Goal: Task Accomplishment & Management: Use online tool/utility

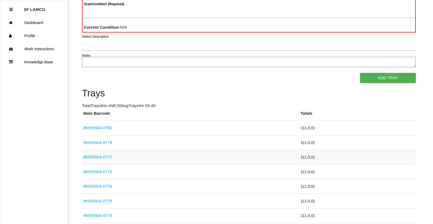
scroll to position [82, 0]
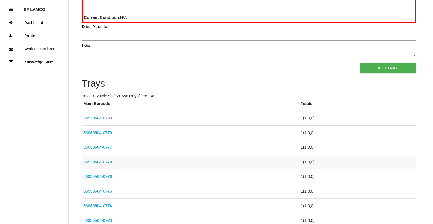
click at [96, 162] on link "86930504-0778" at bounding box center [97, 162] width 29 height 5
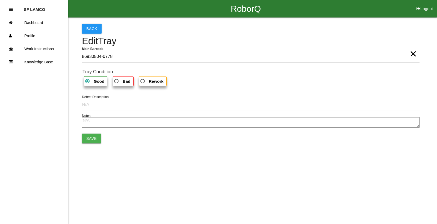
click at [120, 81] on span "Bad" at bounding box center [121, 81] width 17 height 7
click at [117, 81] on input "Bad" at bounding box center [115, 80] width 4 height 4
radio input "true"
click at [93, 139] on button "Save" at bounding box center [91, 139] width 19 height 10
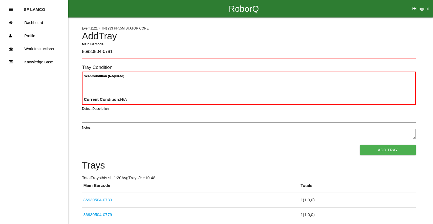
type Barcode "86930504-0781"
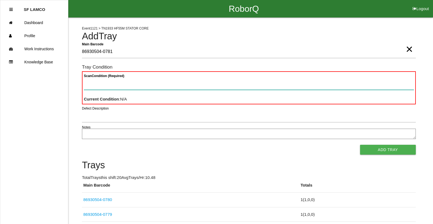
paste Condition "text"
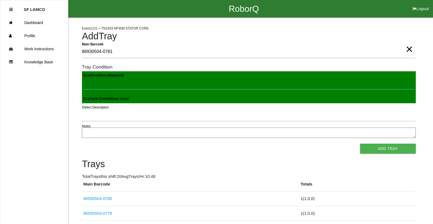
click at [360, 144] on button "Add Tray" at bounding box center [388, 149] width 56 height 10
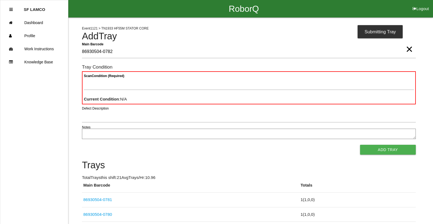
type Barcode "86930504-0782"
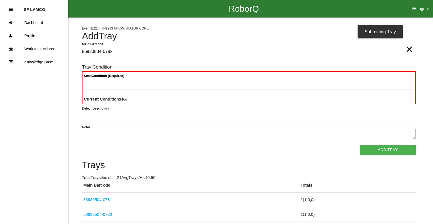
paste Condition "text"
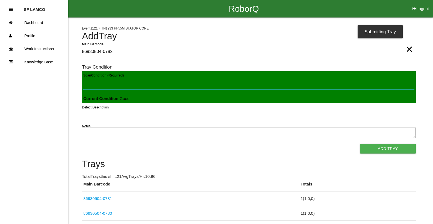
click at [360, 144] on button "Add Tray" at bounding box center [388, 149] width 56 height 10
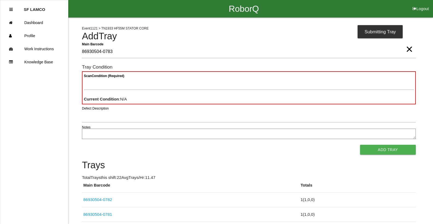
type Barcode "86930504-0783"
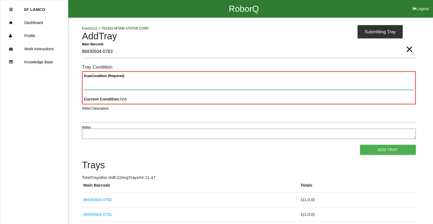
paste Condition "text"
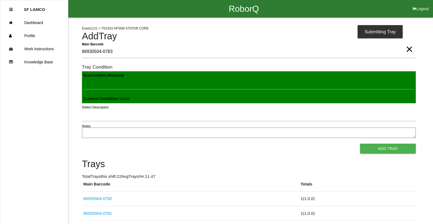
click at [360, 144] on button "Add Tray" at bounding box center [388, 149] width 56 height 10
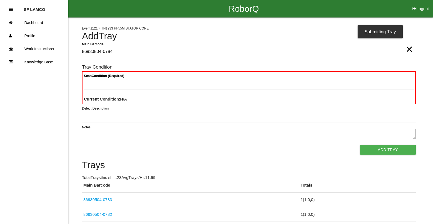
type Barcode "86930504-0784"
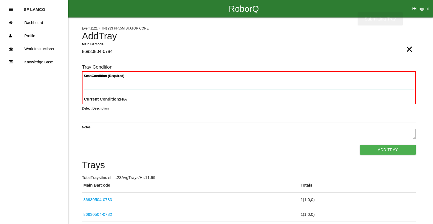
paste Condition "text"
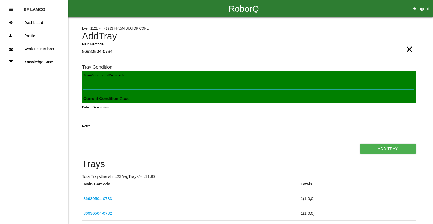
click at [360, 144] on button "Add Tray" at bounding box center [388, 149] width 56 height 10
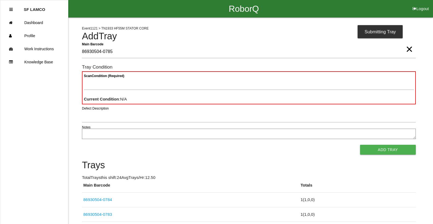
type Barcode "86930504-0785"
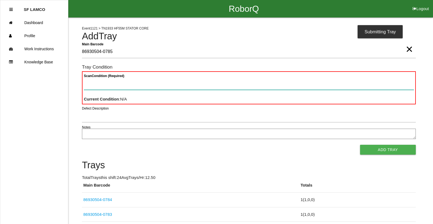
paste Condition "text"
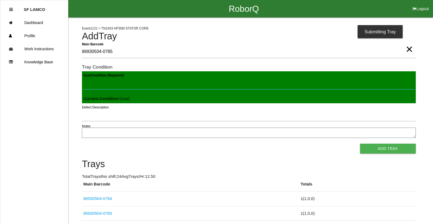
click at [360, 144] on button "Add Tray" at bounding box center [388, 149] width 56 height 10
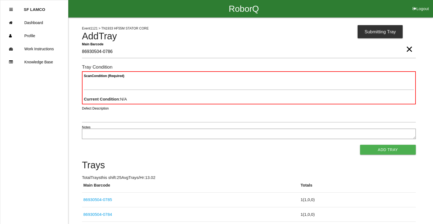
type Barcode "86930504-0786"
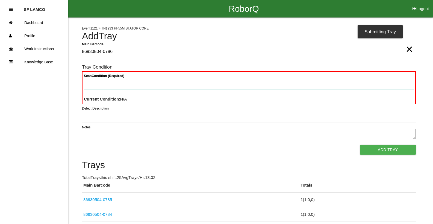
paste Condition "text"
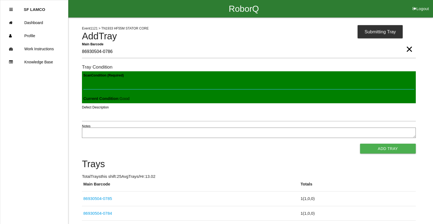
click at [360, 144] on button "Add Tray" at bounding box center [388, 149] width 56 height 10
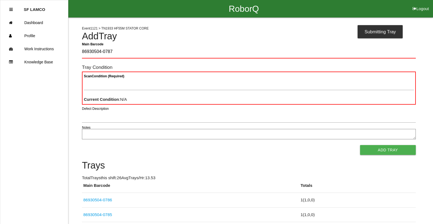
type Barcode "86930504-0787"
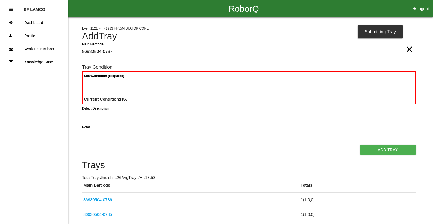
paste Condition "text"
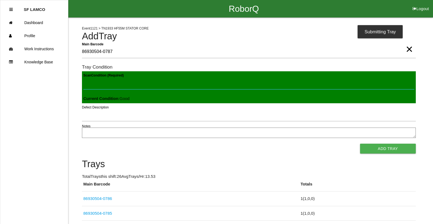
click at [360, 144] on button "Add Tray" at bounding box center [388, 149] width 56 height 10
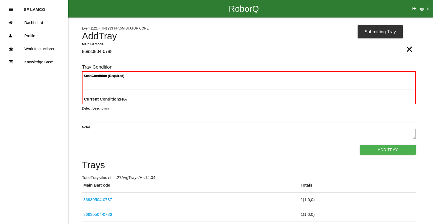
type Barcode "86930504-0788"
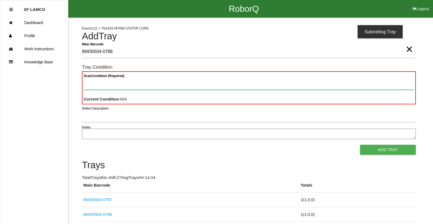
paste Condition "text"
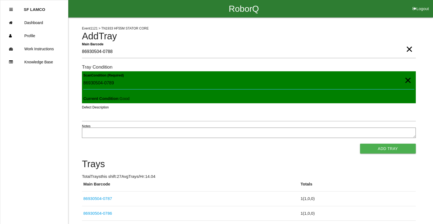
type Condition "86930504-0789"
drag, startPoint x: 115, startPoint y: 86, endPoint x: 61, endPoint y: 77, distance: 54.0
click at [360, 144] on button "Add Tray" at bounding box center [388, 149] width 56 height 10
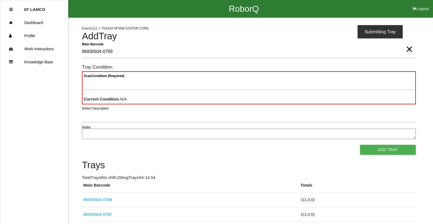
type Barcode "86930504-0789"
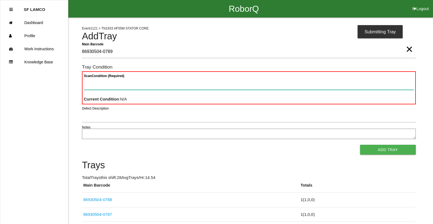
paste Condition "text"
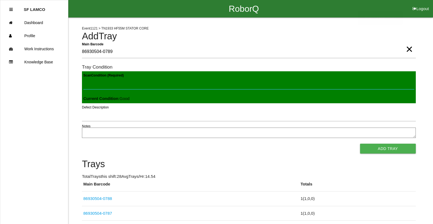
click at [360, 144] on button "Add Tray" at bounding box center [388, 149] width 56 height 10
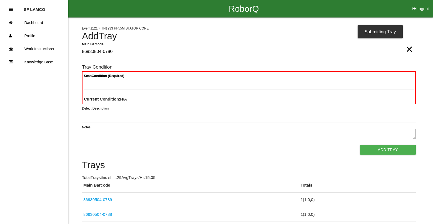
type Barcode "86930504-0790"
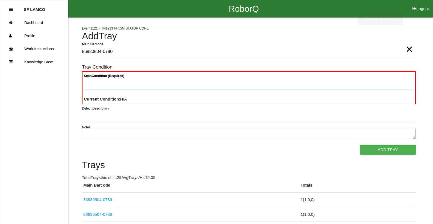
paste Condition "text"
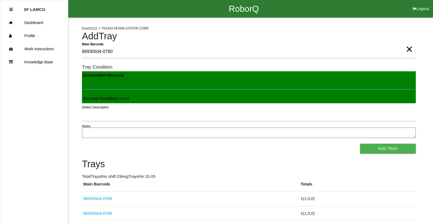
click at [360, 144] on button "Add Tray" at bounding box center [388, 149] width 56 height 10
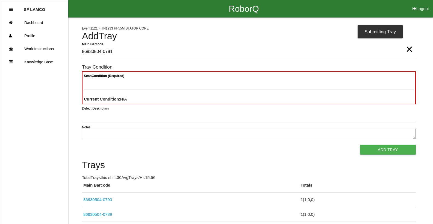
type Barcode "86930504-0791"
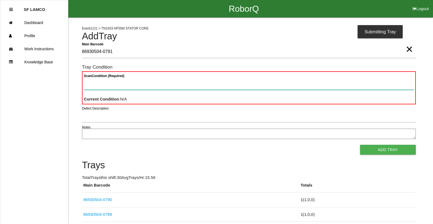
paste Condition "text"
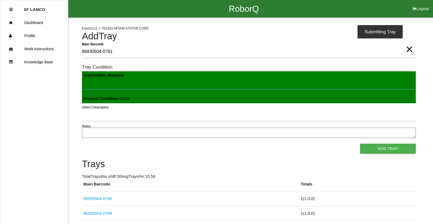
click at [360, 144] on button "Add Tray" at bounding box center [388, 149] width 56 height 10
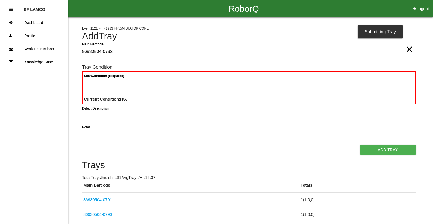
type Barcode "86930504-0792"
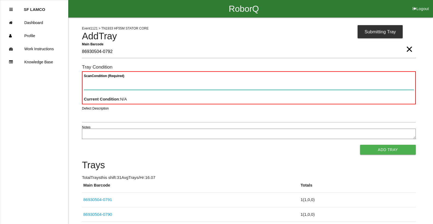
paste Condition "text"
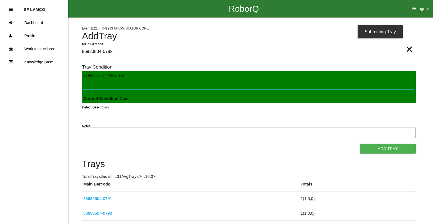
click at [360, 144] on button "Add Tray" at bounding box center [388, 149] width 56 height 10
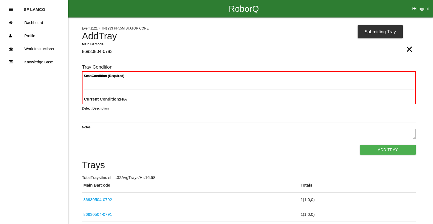
type Barcode "86930504-0793"
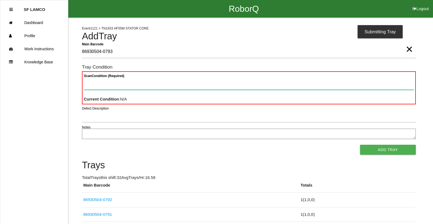
paste Condition "text"
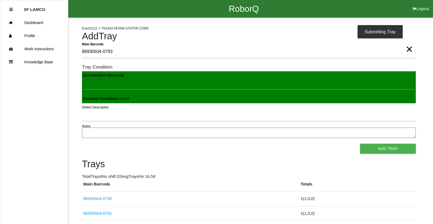
click at [360, 144] on button "Add Tray" at bounding box center [388, 149] width 56 height 10
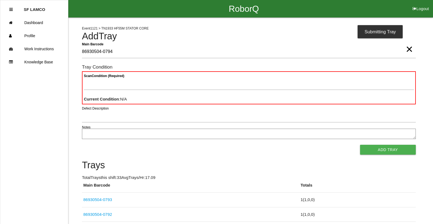
type Barcode "86930504-0794"
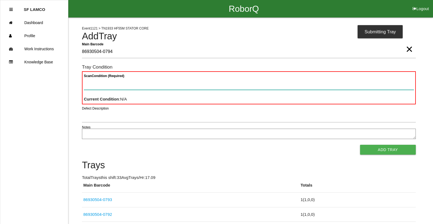
paste Condition "text"
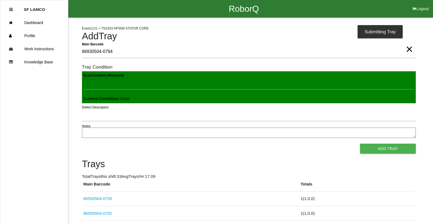
click at [360, 144] on button "Add Tray" at bounding box center [388, 149] width 56 height 10
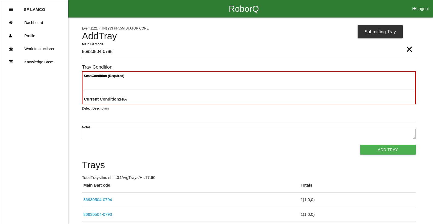
type Barcode "86930504-0795"
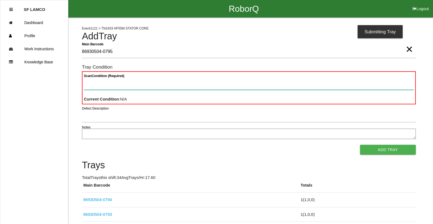
paste Condition "text"
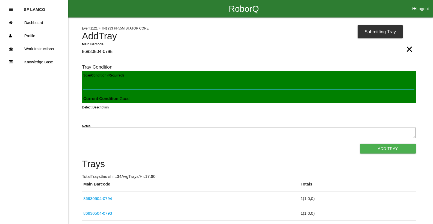
click at [360, 144] on button "Add Tray" at bounding box center [388, 149] width 56 height 10
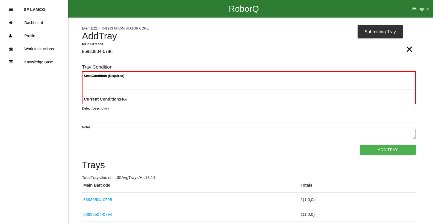
type Barcode "86930504-0796"
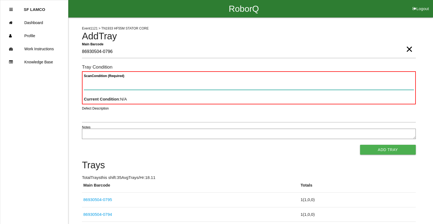
paste Condition "text"
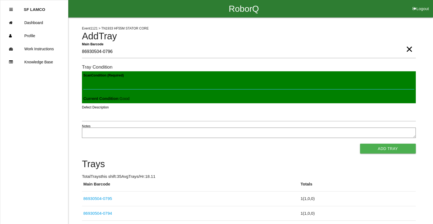
click at [360, 144] on button "Add Tray" at bounding box center [388, 149] width 56 height 10
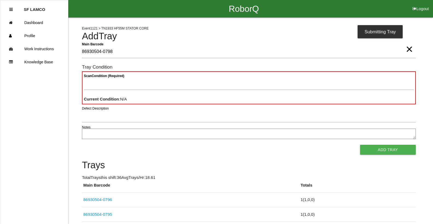
type Barcode "86930504-0798"
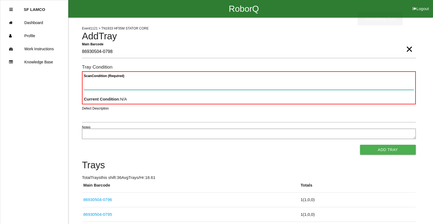
paste Condition "text"
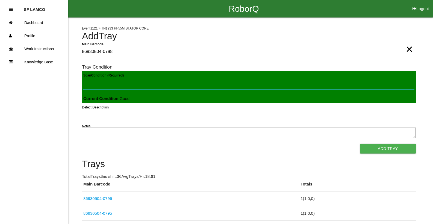
click at [360, 144] on button "Add Tray" at bounding box center [388, 149] width 56 height 10
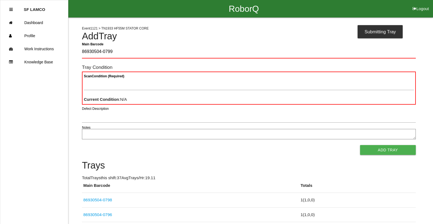
type Barcode "86930504-0799"
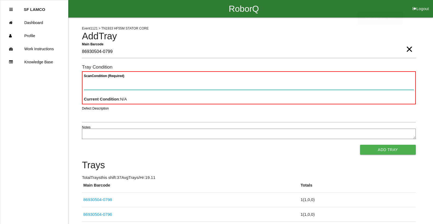
paste Condition "text"
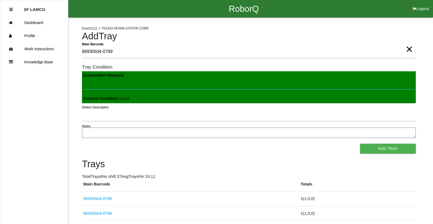
click at [360, 144] on button "Add Tray" at bounding box center [388, 149] width 56 height 10
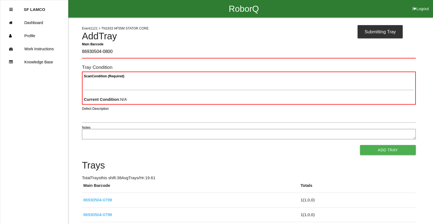
type Barcode "86930504-0800"
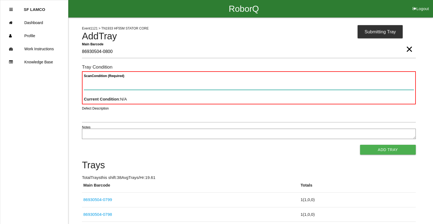
paste Condition "text"
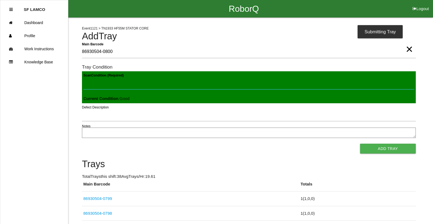
click at [360, 144] on button "Add Tray" at bounding box center [388, 149] width 56 height 10
